Goal: Task Accomplishment & Management: Use online tool/utility

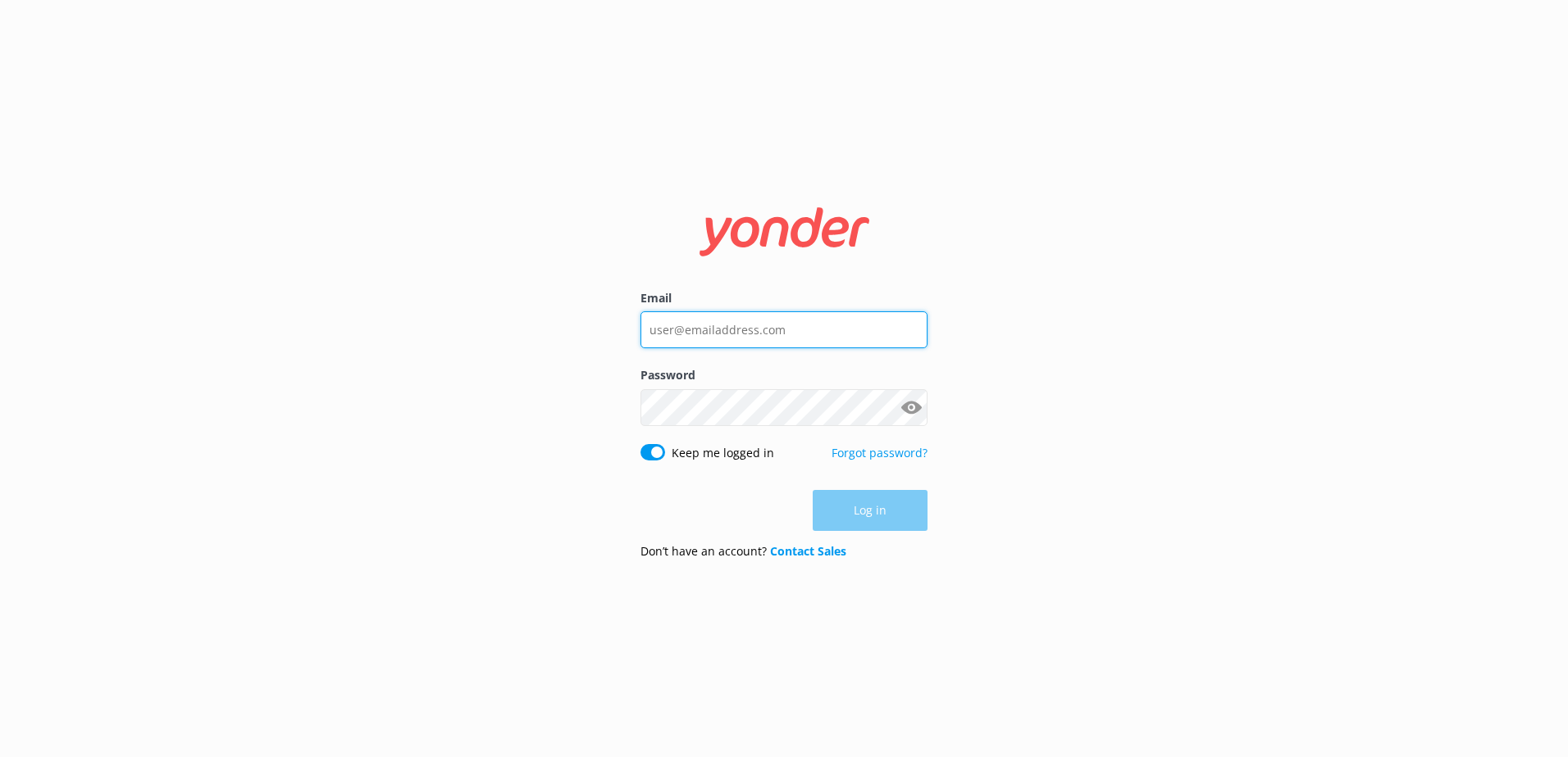
type input "[EMAIL_ADDRESS][DOMAIN_NAME]"
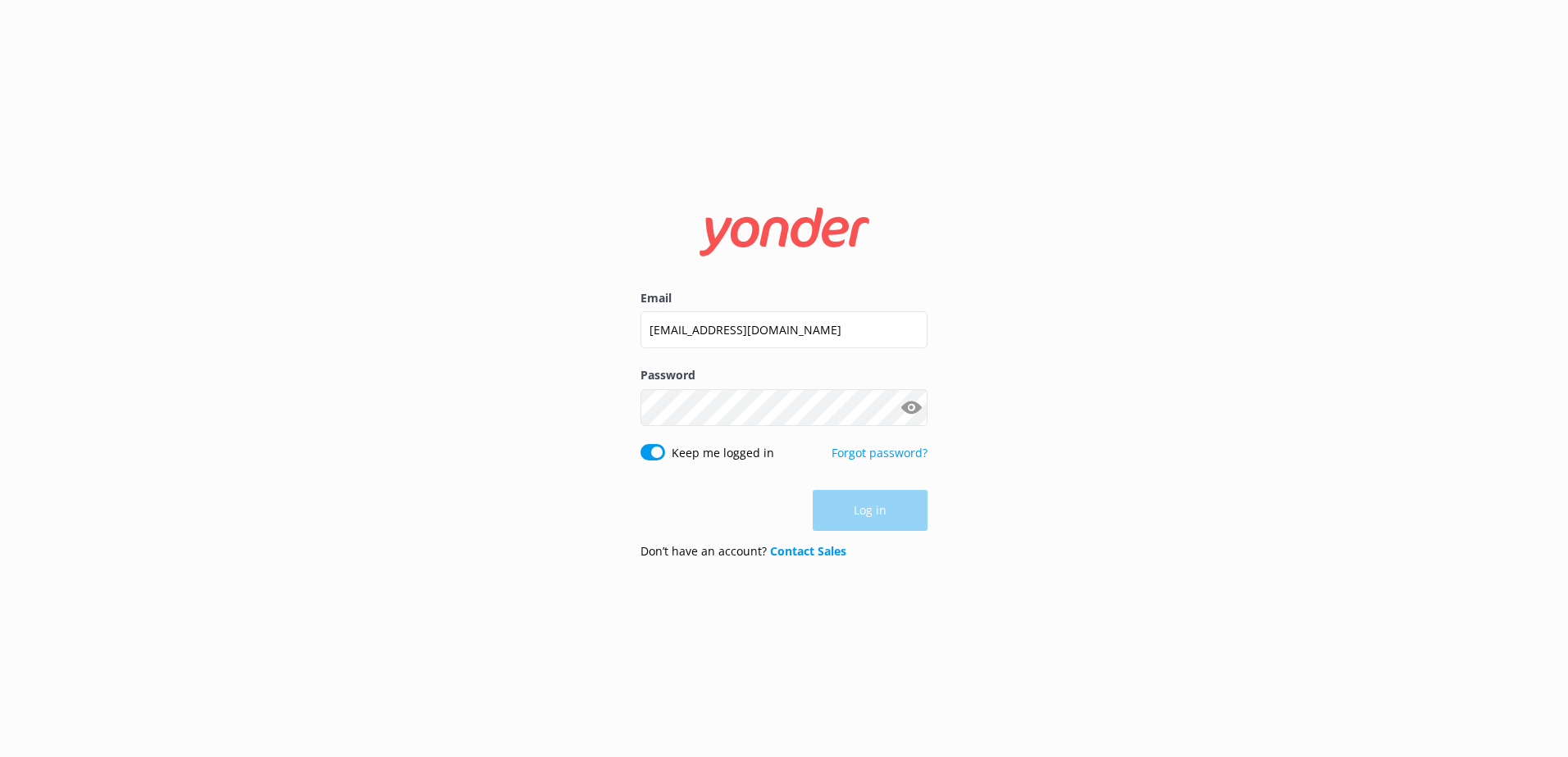
click at [845, 522] on div "Log in" at bounding box center [783, 511] width 287 height 41
click at [861, 523] on button "Log in" at bounding box center [870, 512] width 114 height 41
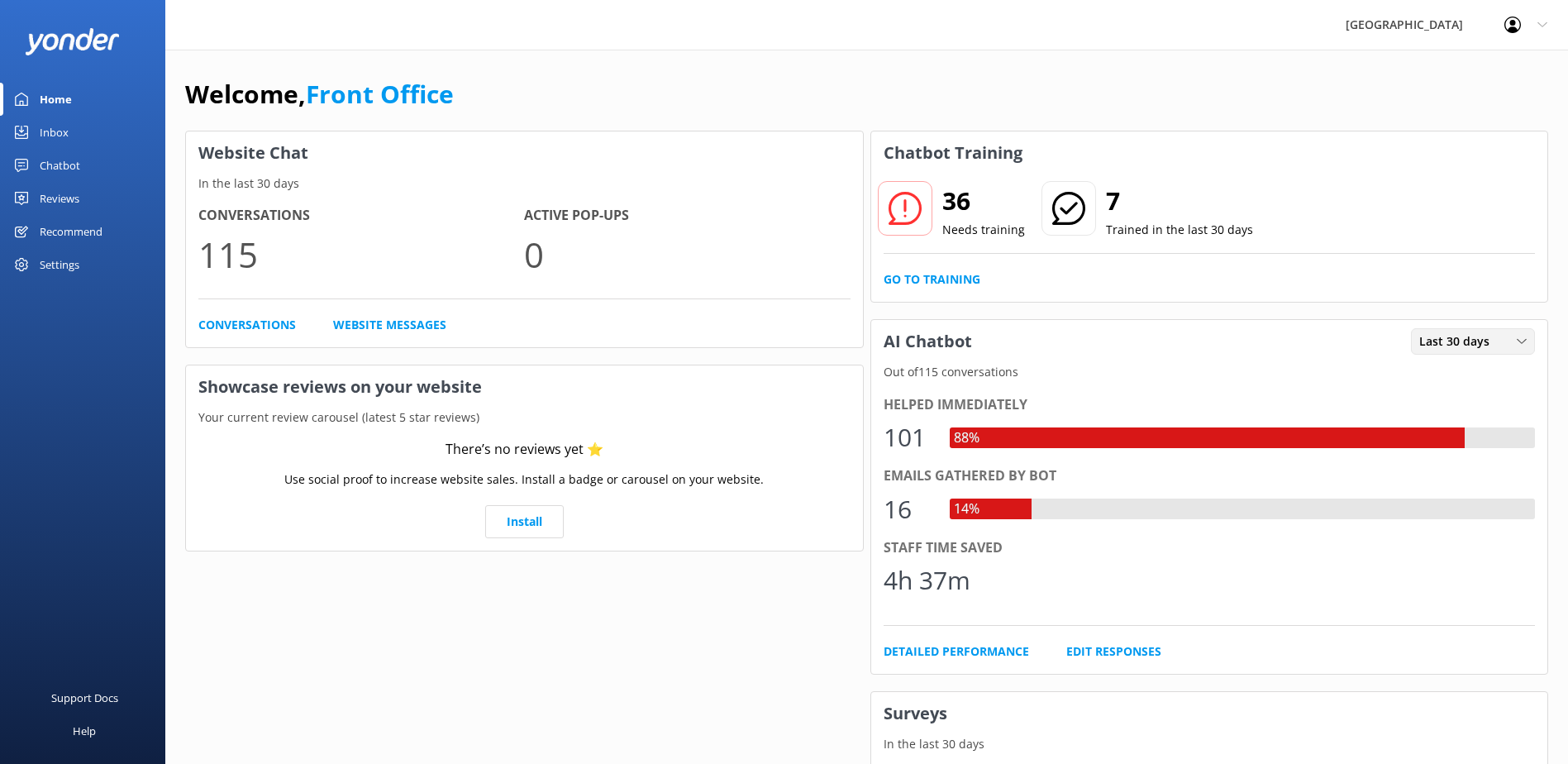
click at [1469, 346] on span "Last 30 days" at bounding box center [1460, 341] width 81 height 18
click at [1453, 384] on div "Last 7 days" at bounding box center [1446, 375] width 53 height 17
click at [1481, 334] on span "Last 7 days" at bounding box center [1457, 341] width 74 height 18
click at [1472, 380] on div "Last 7 days" at bounding box center [1446, 375] width 53 height 17
click at [991, 648] on link "Detailed Performance" at bounding box center [957, 652] width 145 height 18
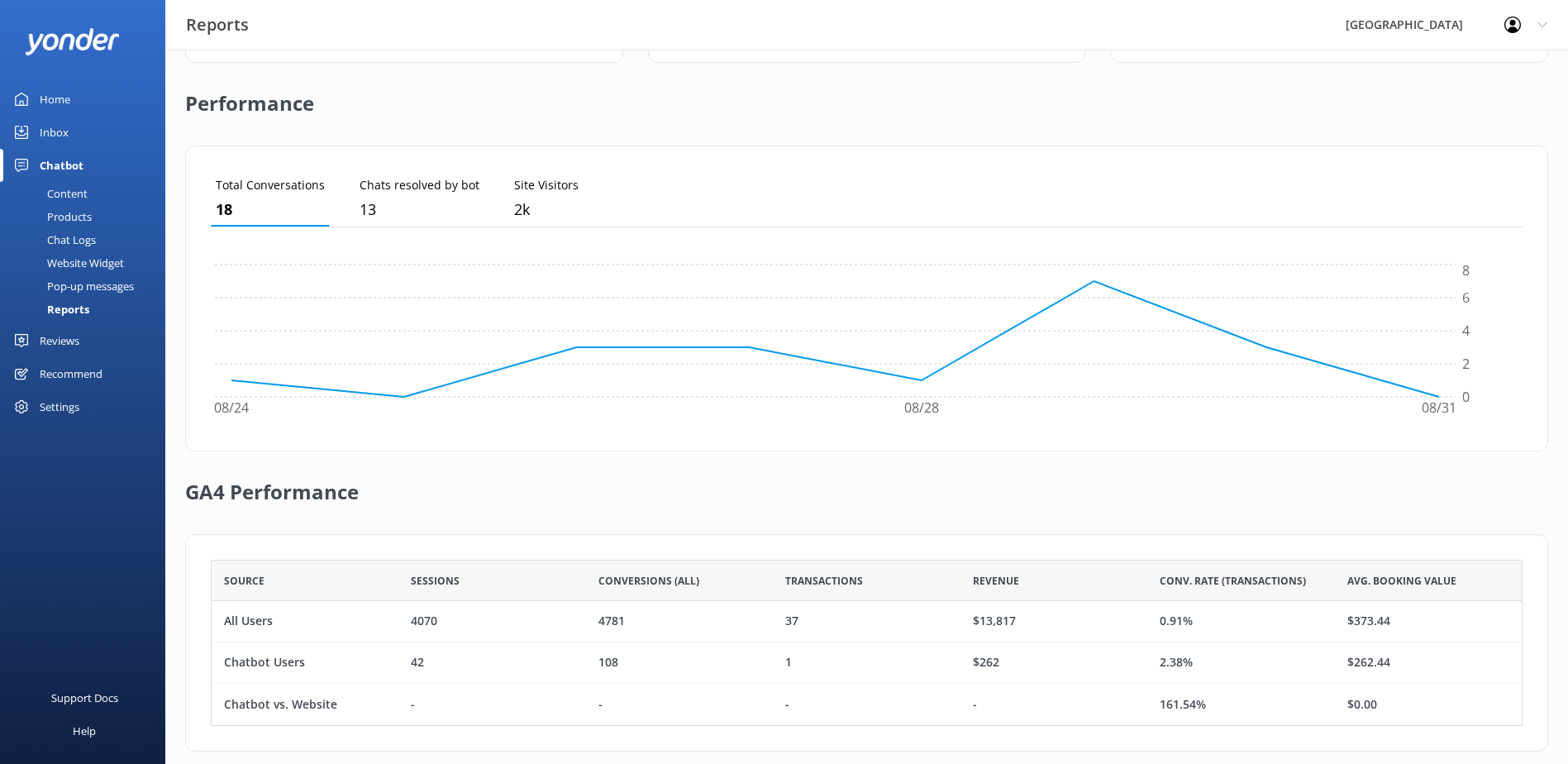
scroll to position [389, 0]
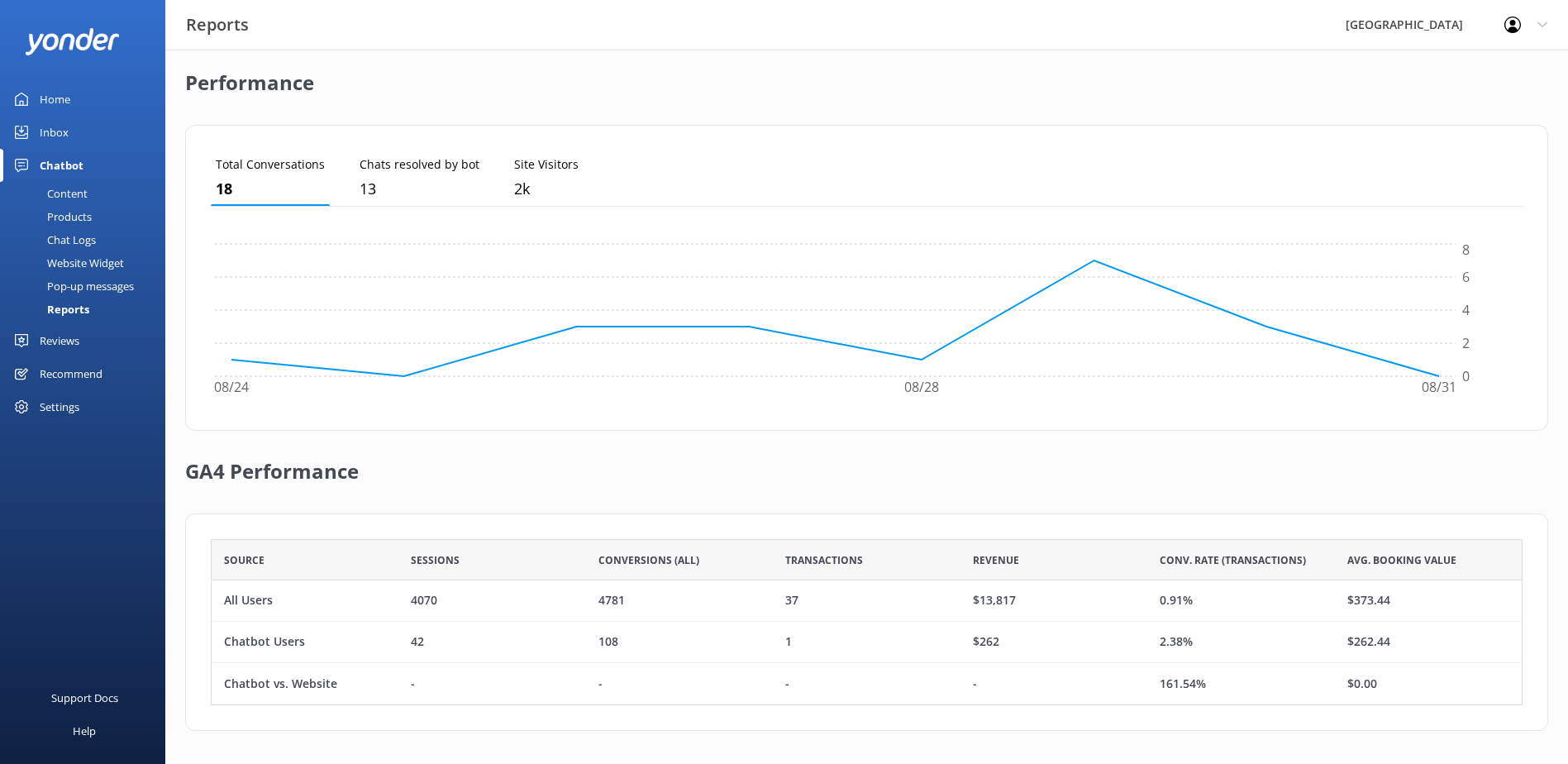
click at [85, 241] on div "Chat Logs" at bounding box center [53, 239] width 86 height 23
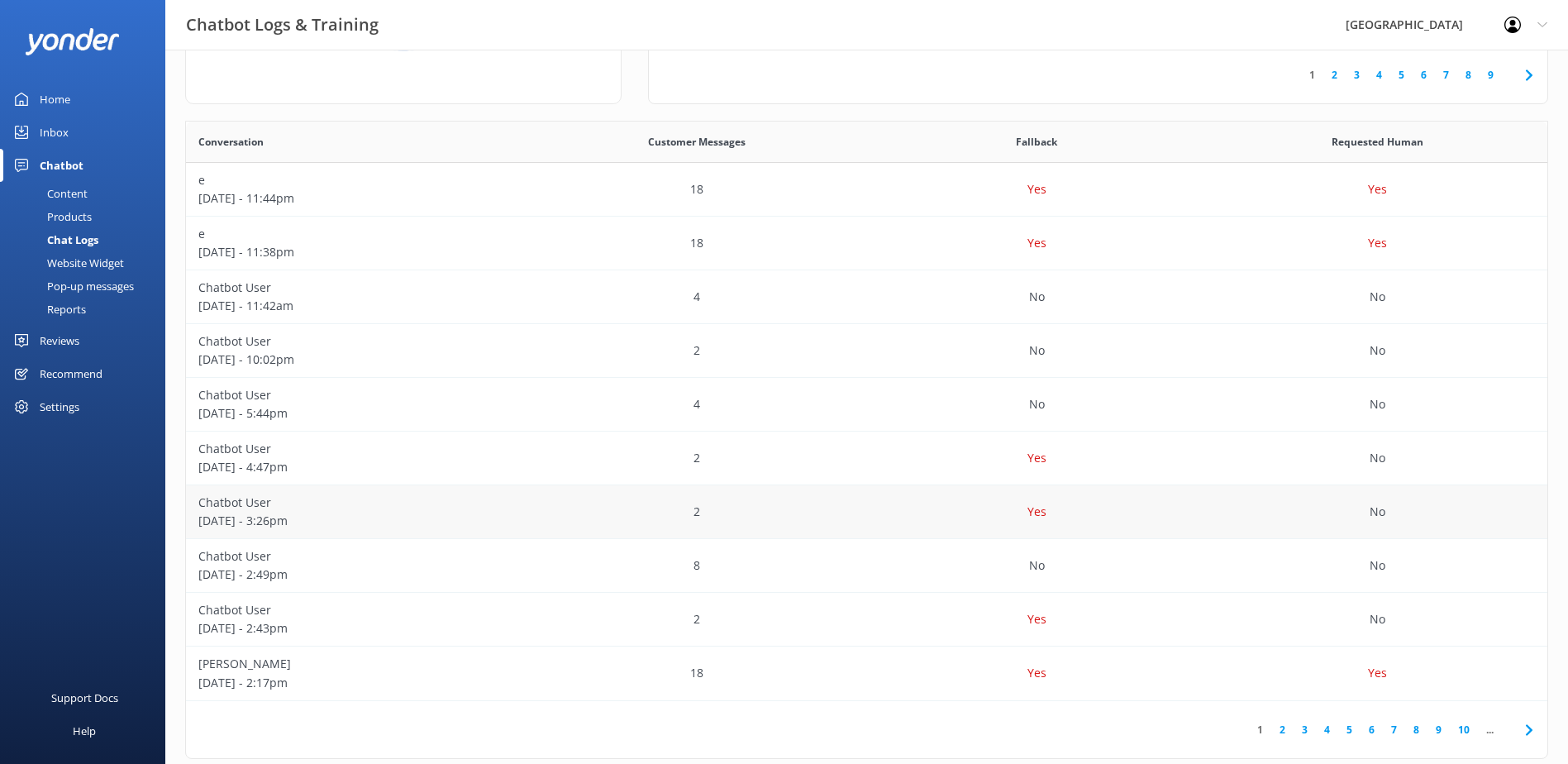
scroll to position [265, 0]
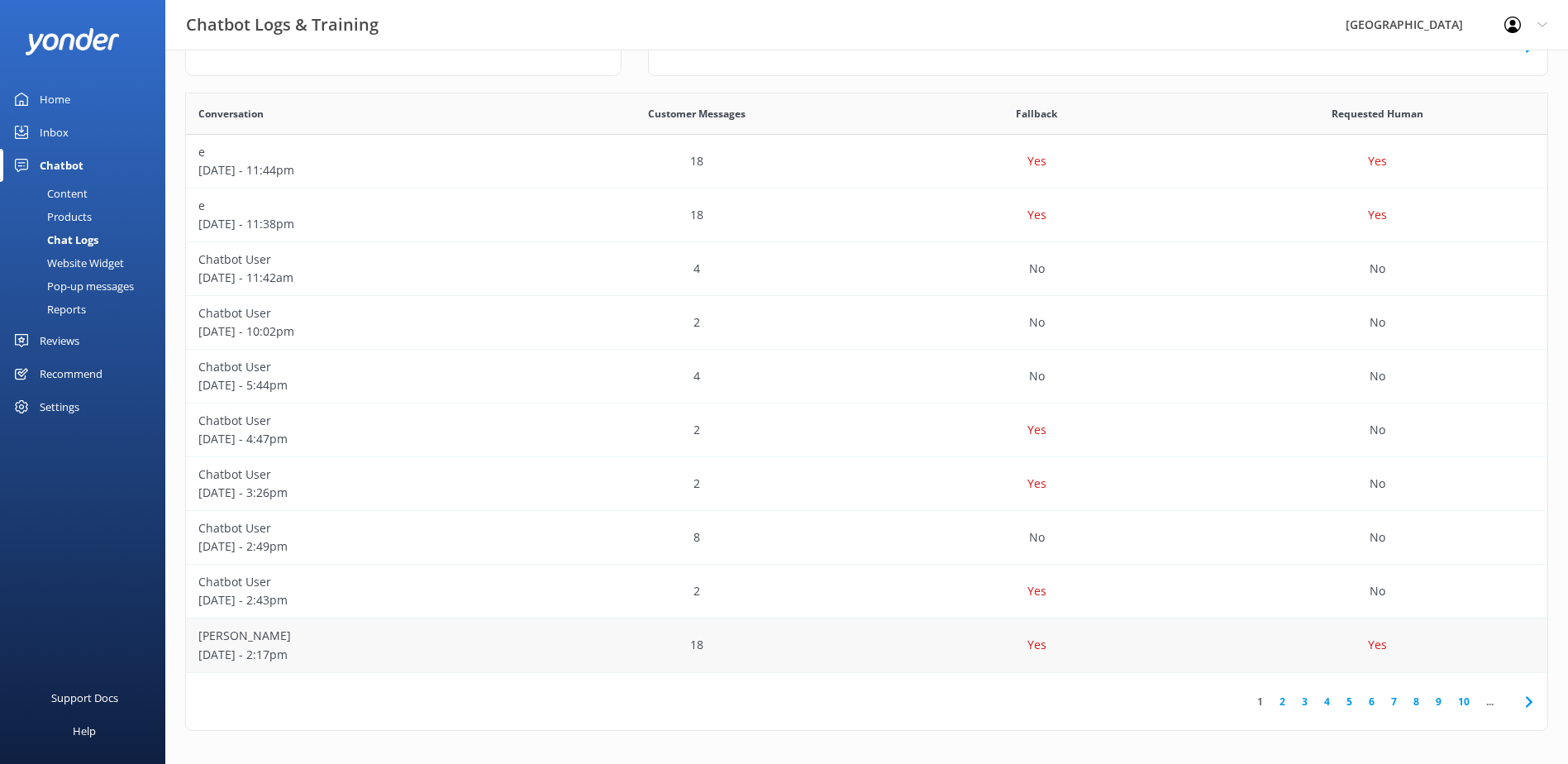
click at [377, 655] on p "[DATE] - 2:17pm" at bounding box center [357, 655] width 316 height 18
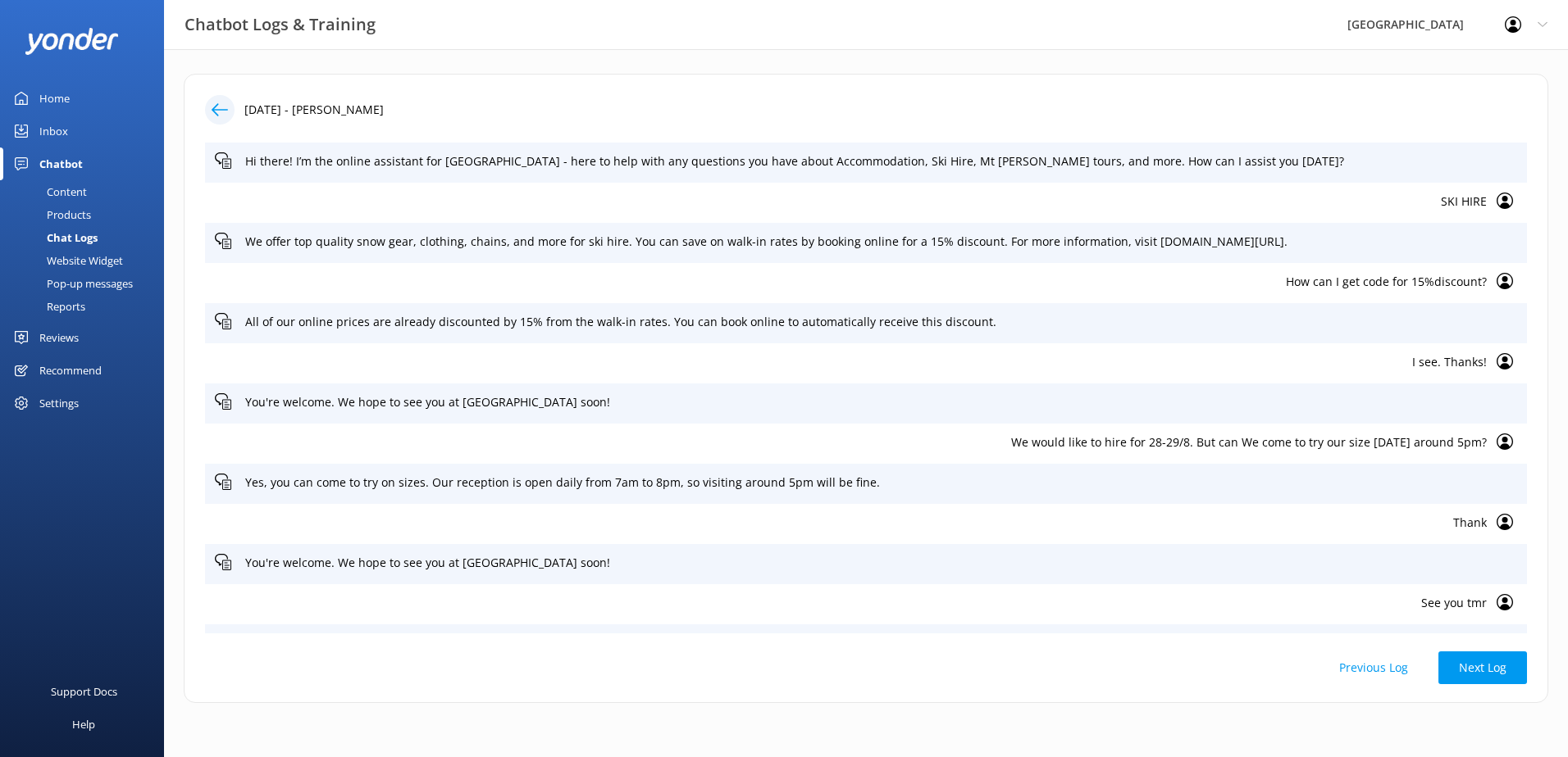
click at [1407, 665] on button "Previous Log" at bounding box center [1373, 667] width 109 height 33
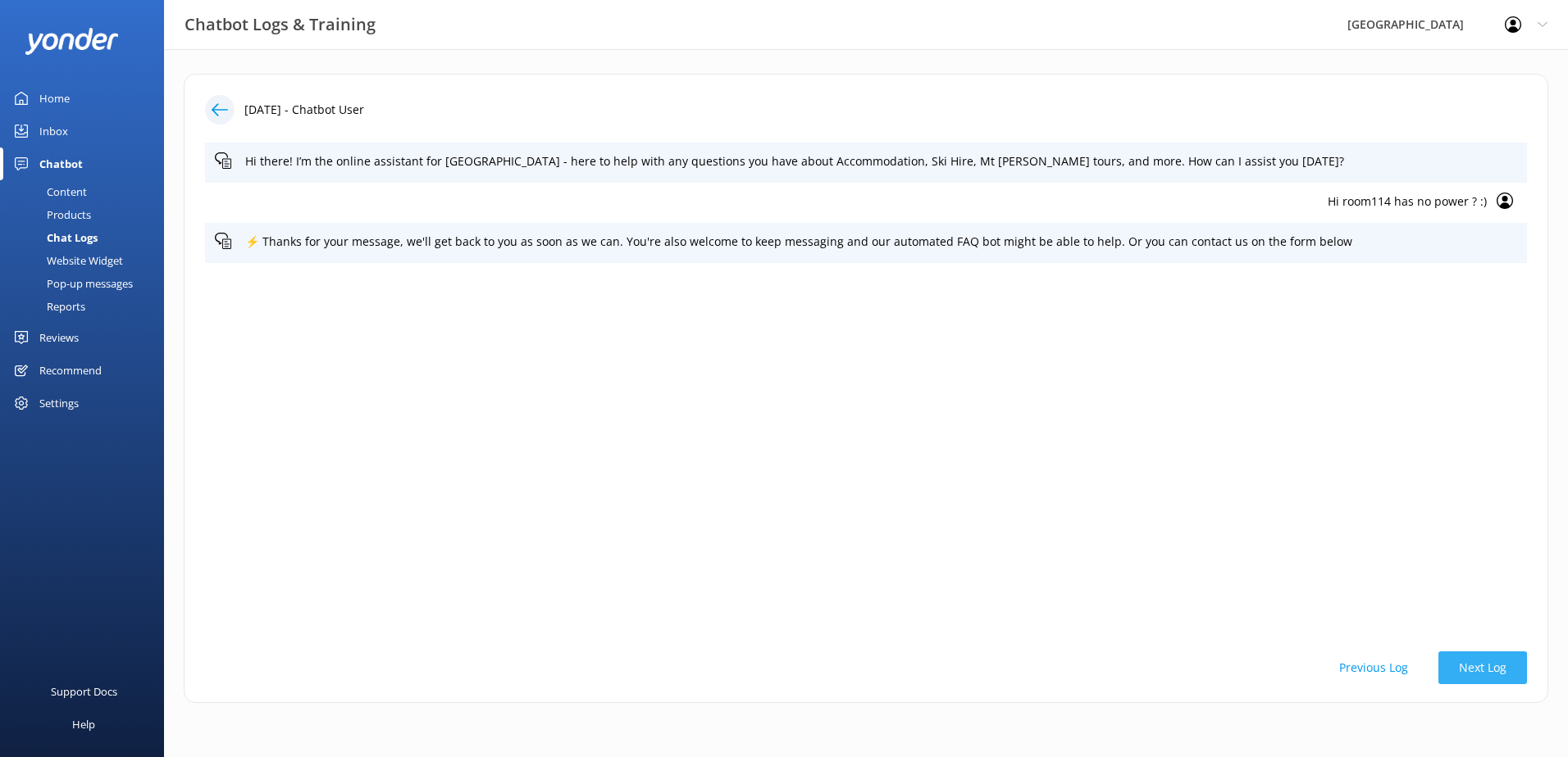
click at [1475, 668] on button "Next Log" at bounding box center [1482, 667] width 89 height 33
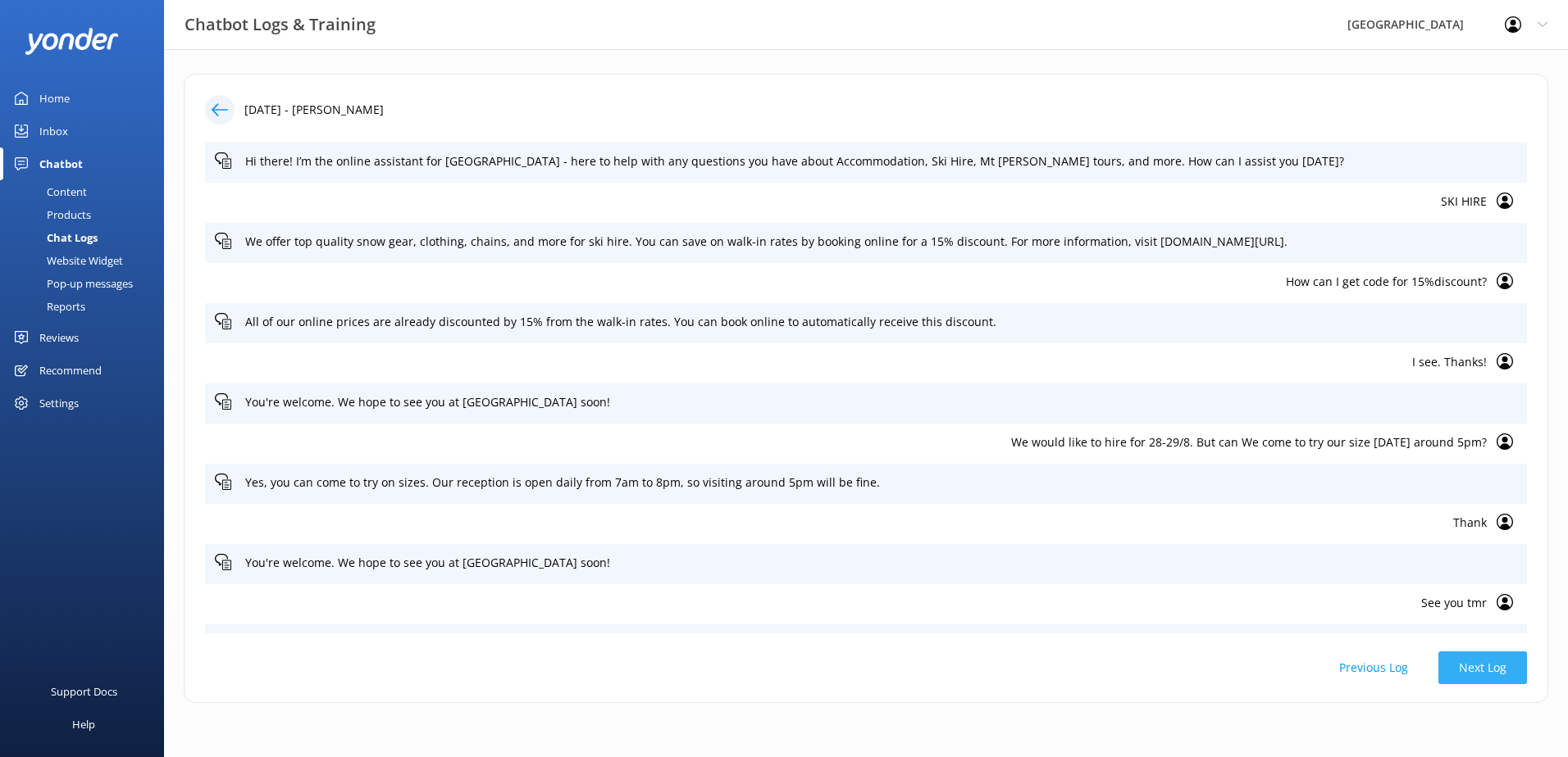
click at [1475, 668] on button "Next Log" at bounding box center [1482, 667] width 89 height 33
